Goal: Check status

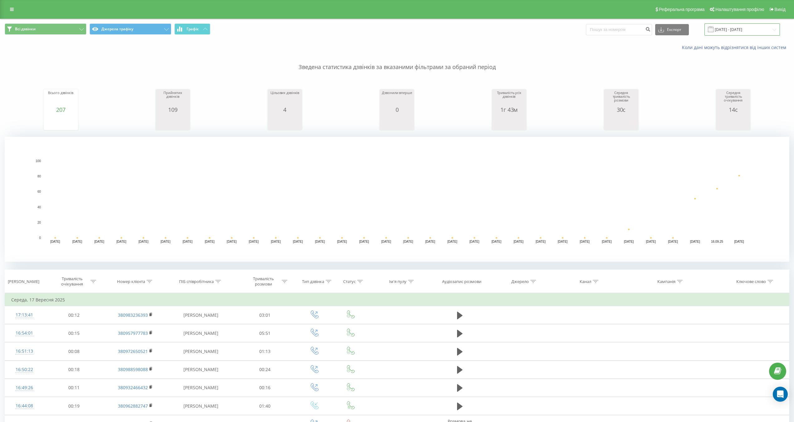
click at [742, 26] on input "[DATE] - [DATE]" at bounding box center [743, 29] width 76 height 12
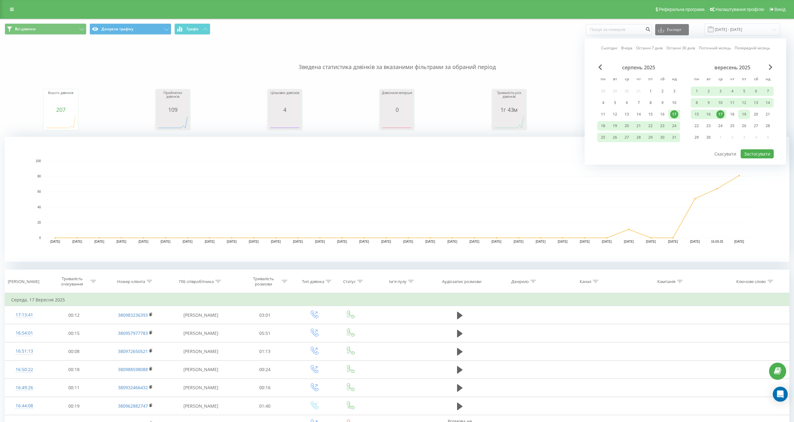
click at [746, 113] on div "19" at bounding box center [744, 114] width 8 height 8
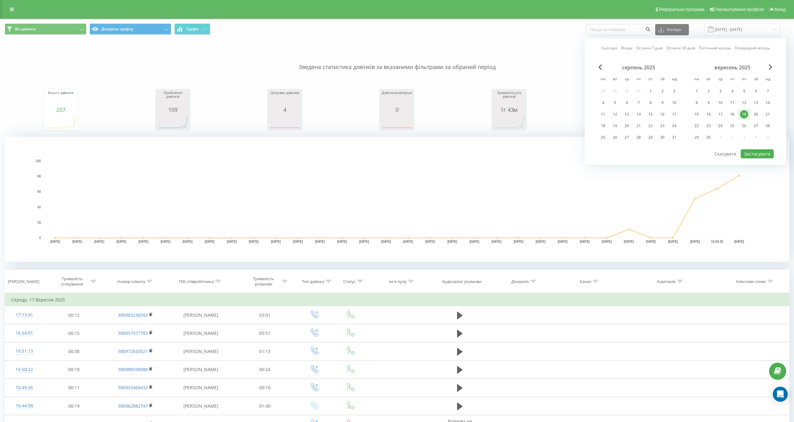
click at [746, 113] on div "19" at bounding box center [744, 114] width 8 height 8
click at [760, 153] on button "Застосувати" at bounding box center [757, 153] width 33 height 9
type input "[DATE] - [DATE]"
